Goal: Information Seeking & Learning: Learn about a topic

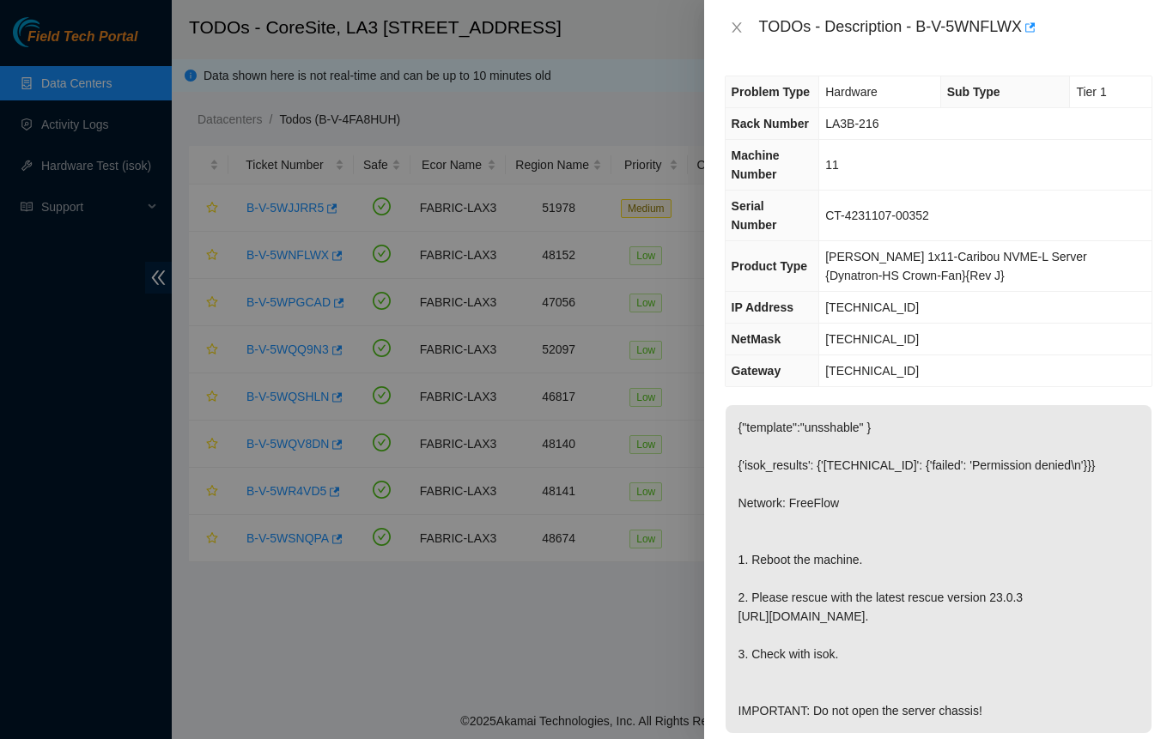
scroll to position [515, 0]
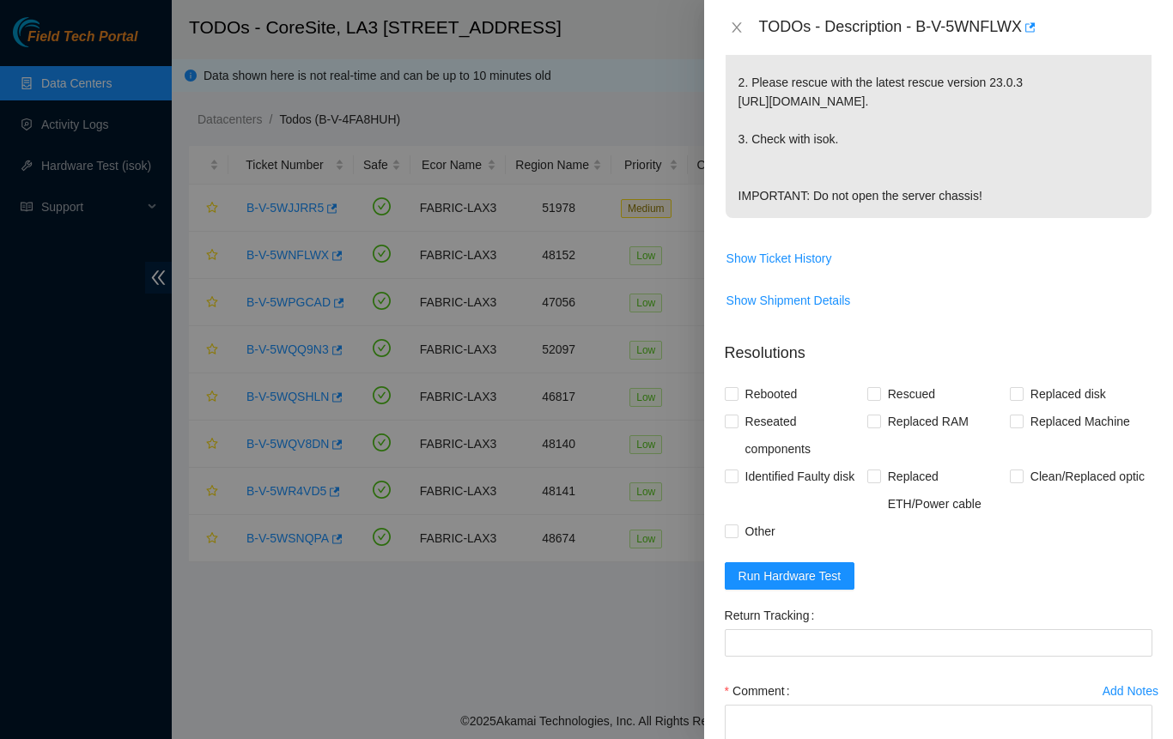
click at [620, 629] on div at bounding box center [586, 369] width 1173 height 739
click at [737, 26] on icon "close" at bounding box center [737, 28] width 14 height 14
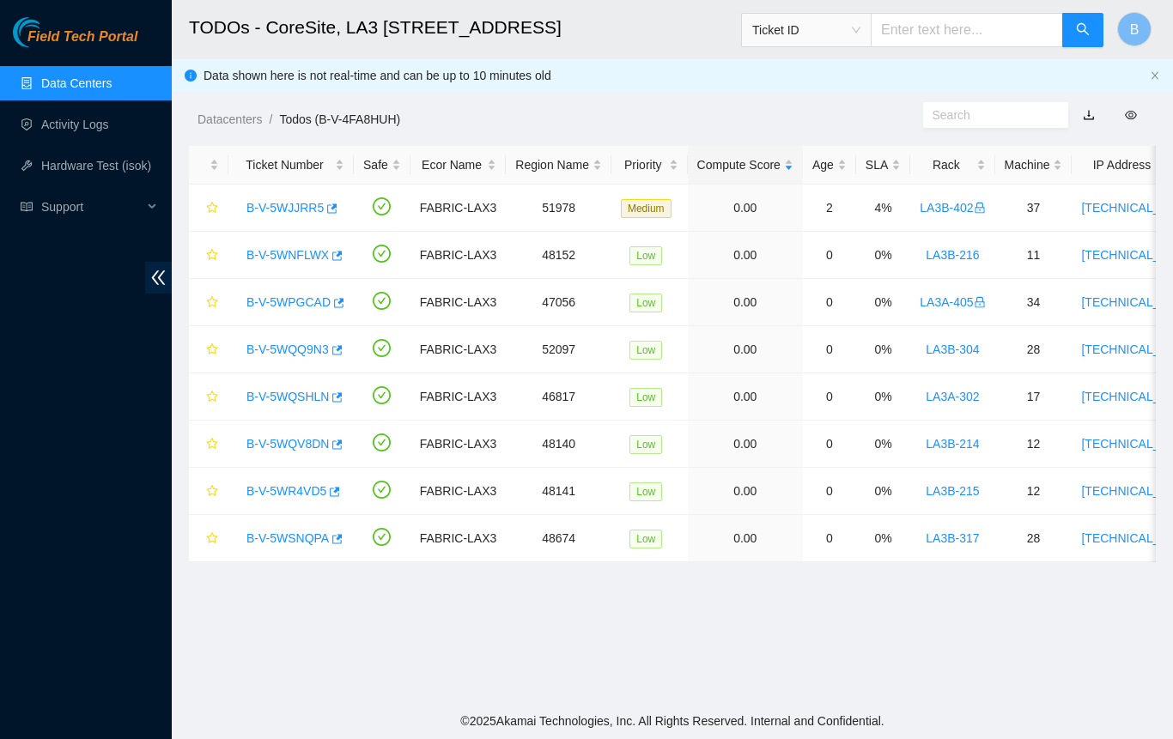
scroll to position [391, 0]
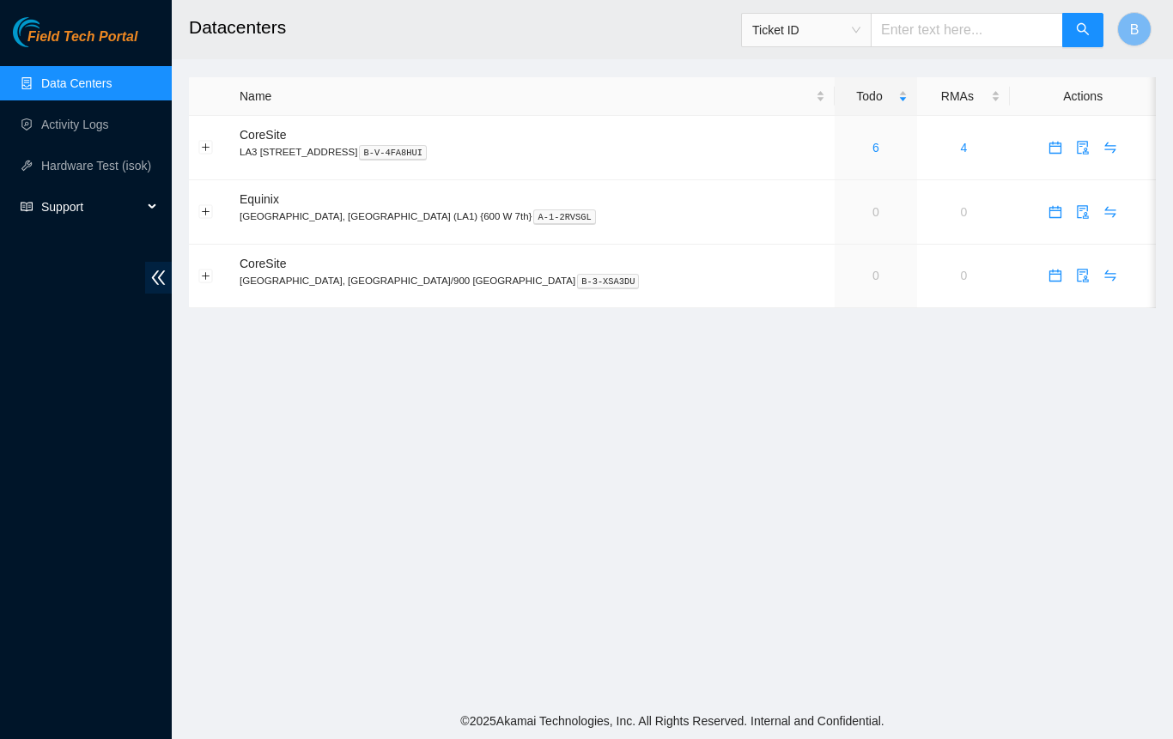
click at [70, 208] on span "Support" at bounding box center [91, 207] width 101 height 34
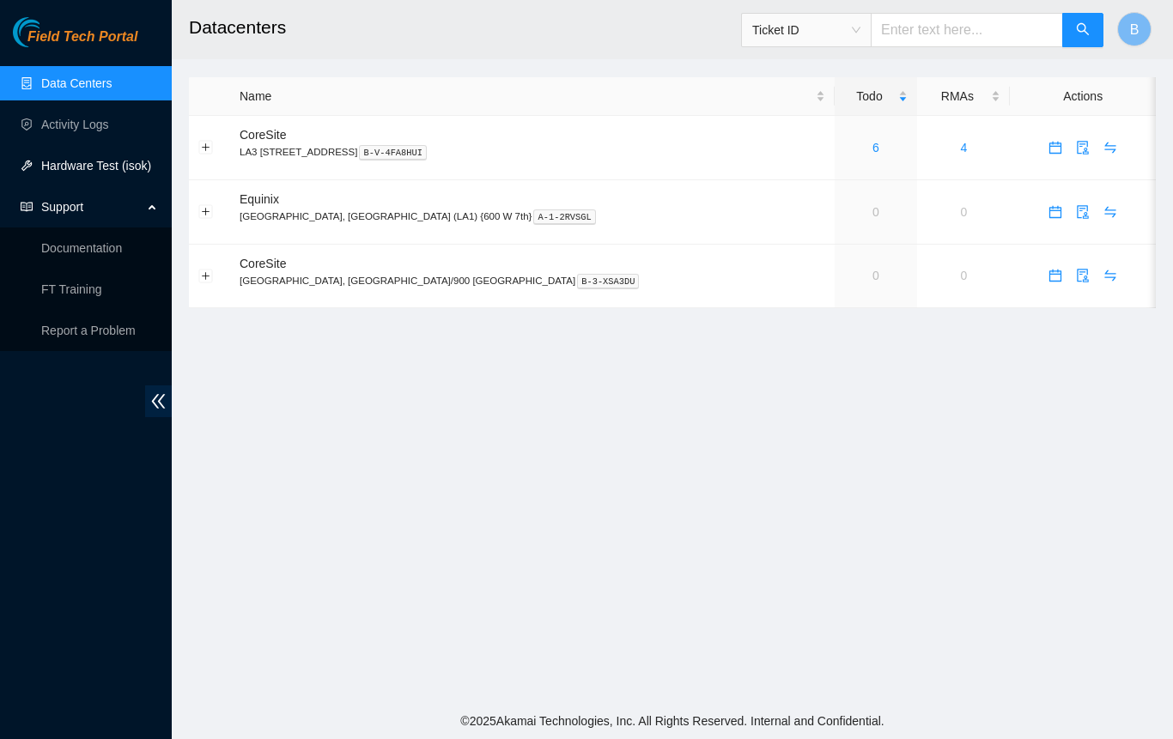
click at [76, 161] on link "Hardware Test (isok)" at bounding box center [96, 166] width 110 height 14
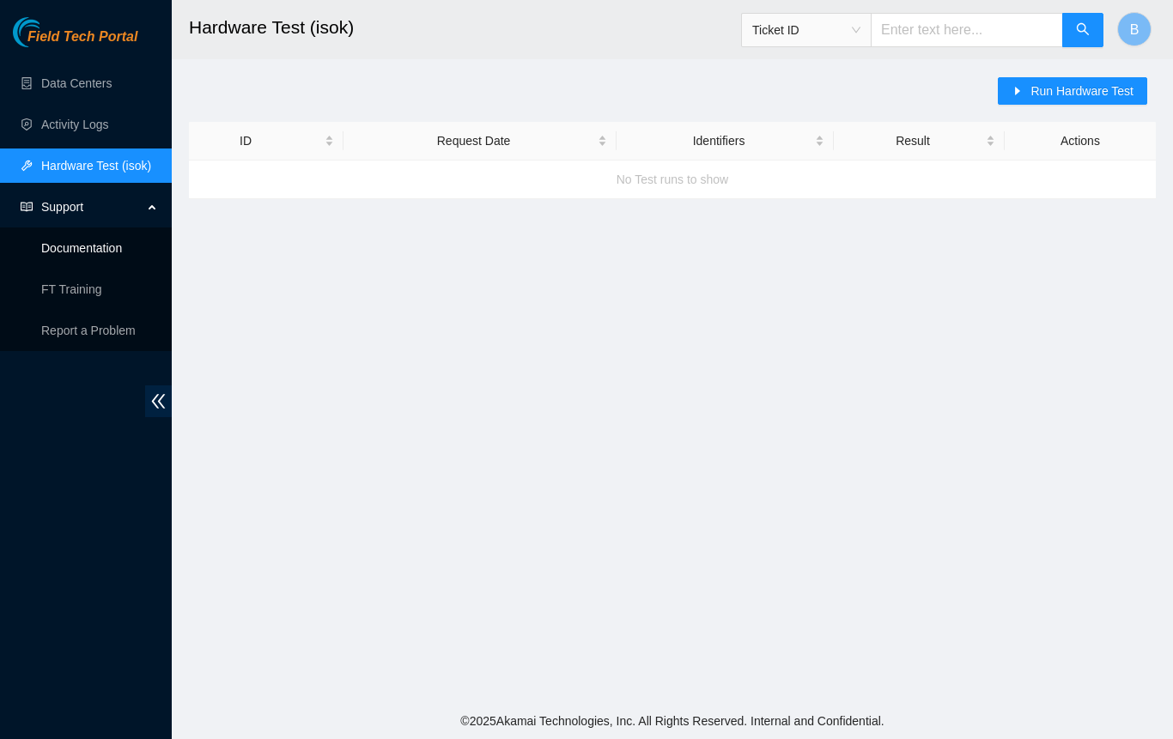
click at [71, 244] on link "Documentation" at bounding box center [81, 248] width 81 height 14
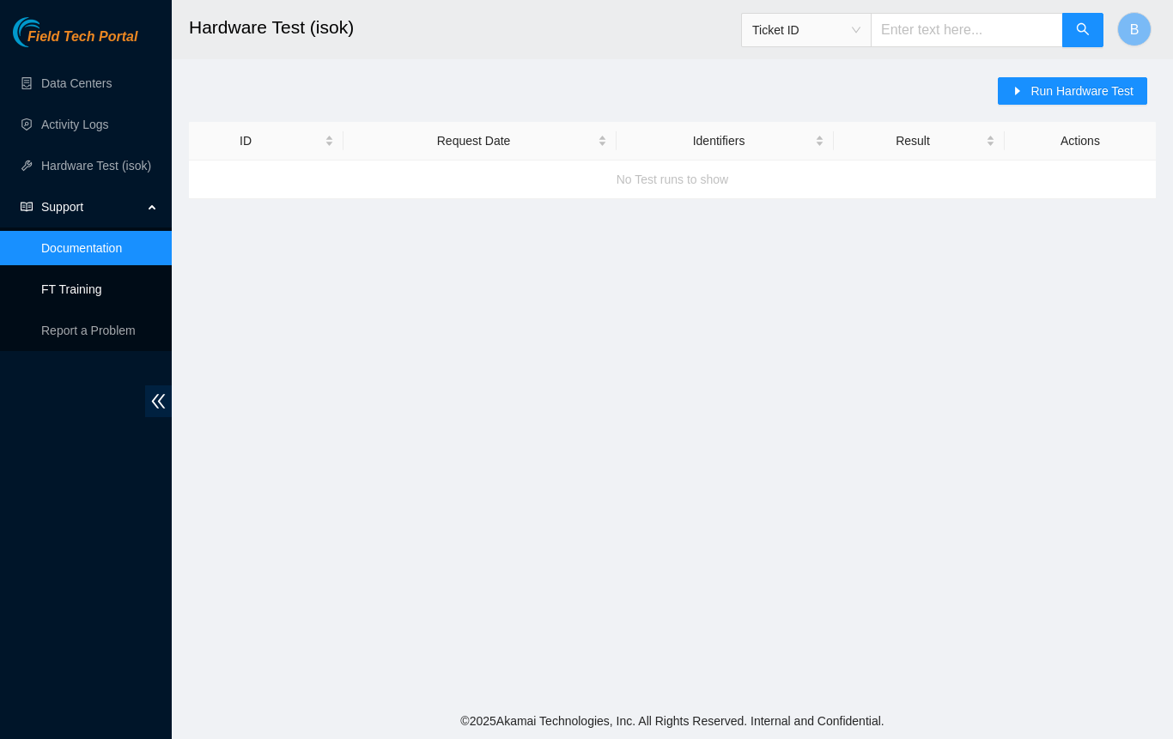
click at [80, 296] on link "FT Training" at bounding box center [71, 289] width 61 height 14
